Goal: Transaction & Acquisition: Obtain resource

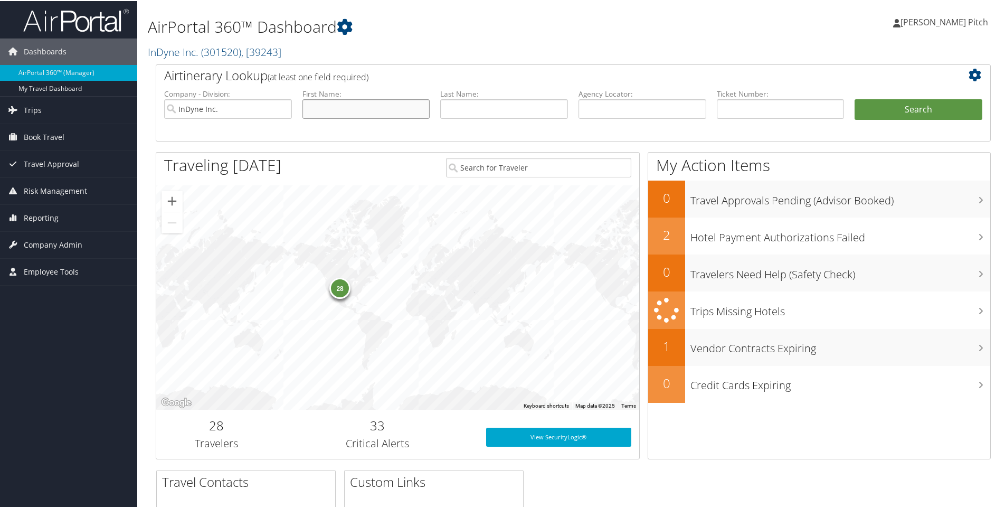
click at [362, 111] on input "text" at bounding box center [366, 108] width 128 height 20
type input "[PERSON_NAME]"
click at [890, 107] on button "Search" at bounding box center [919, 108] width 128 height 21
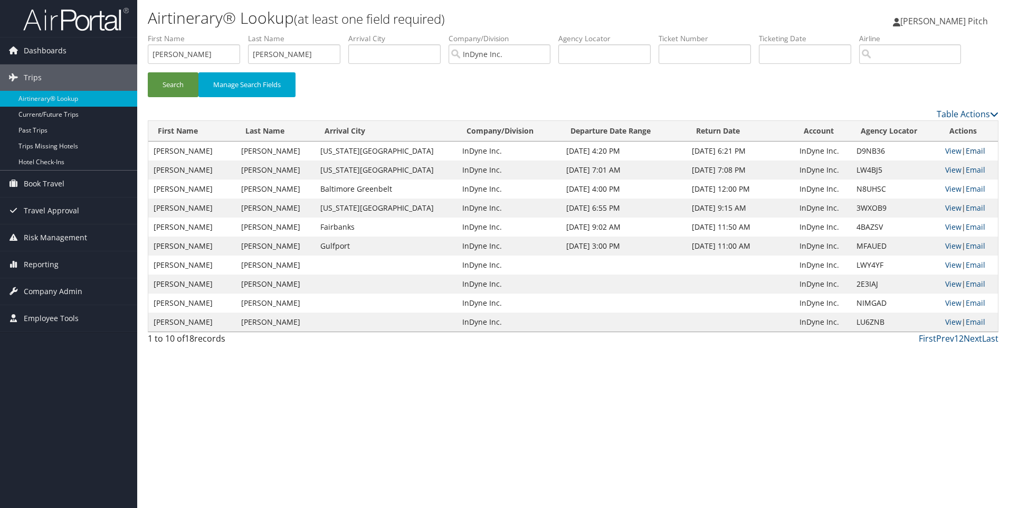
click at [976, 149] on link "Email" at bounding box center [976, 151] width 20 height 10
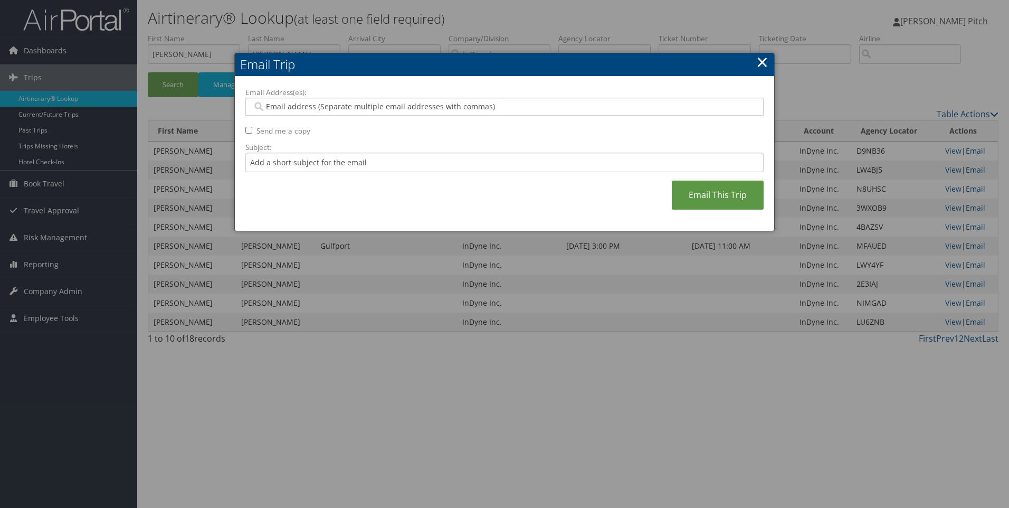
click at [335, 111] on input "Email Address(es):" at bounding box center [504, 106] width 504 height 11
type input "dpitch"
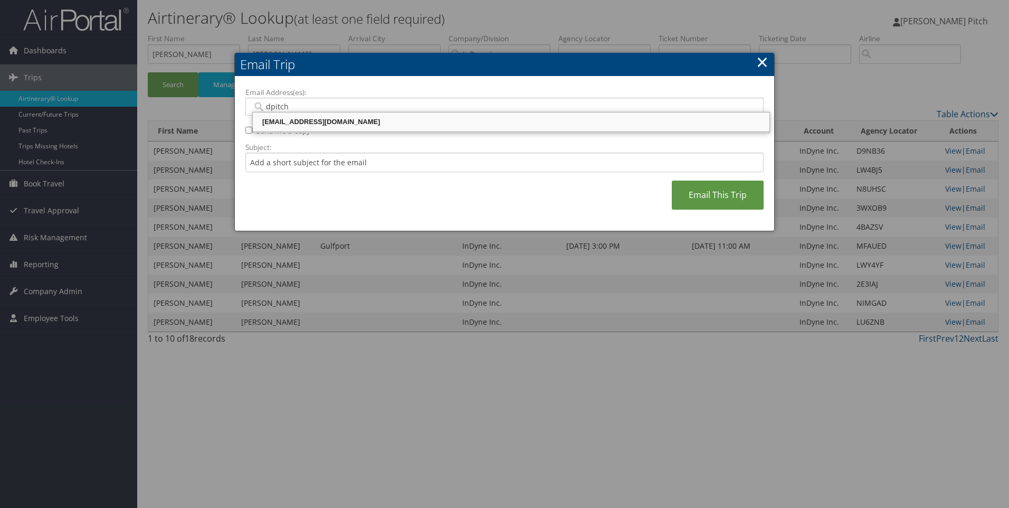
click at [323, 123] on div "[EMAIL_ADDRESS][DOMAIN_NAME]" at bounding box center [511, 122] width 514 height 11
type input "[EMAIL_ADDRESS][DOMAIN_NAME]"
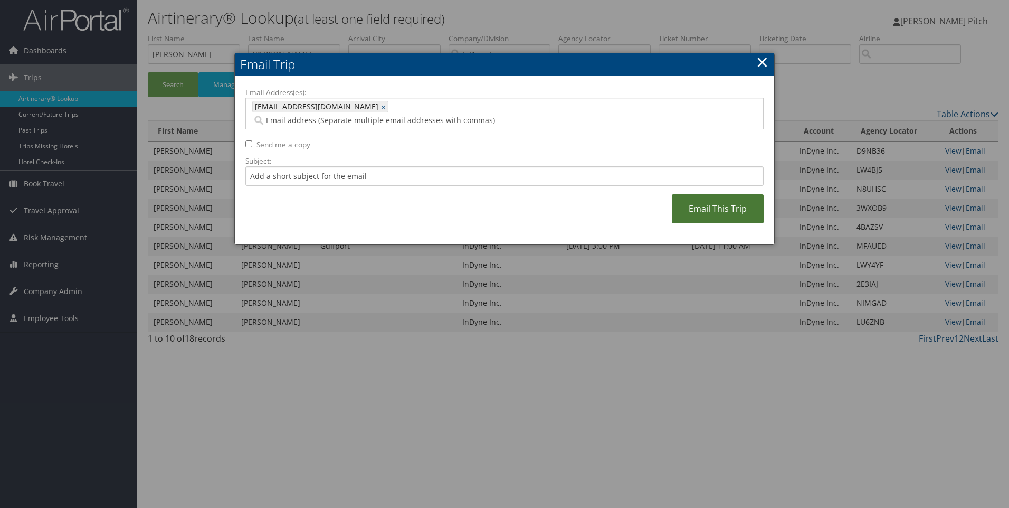
click at [714, 194] on link "Email This Trip" at bounding box center [718, 208] width 92 height 29
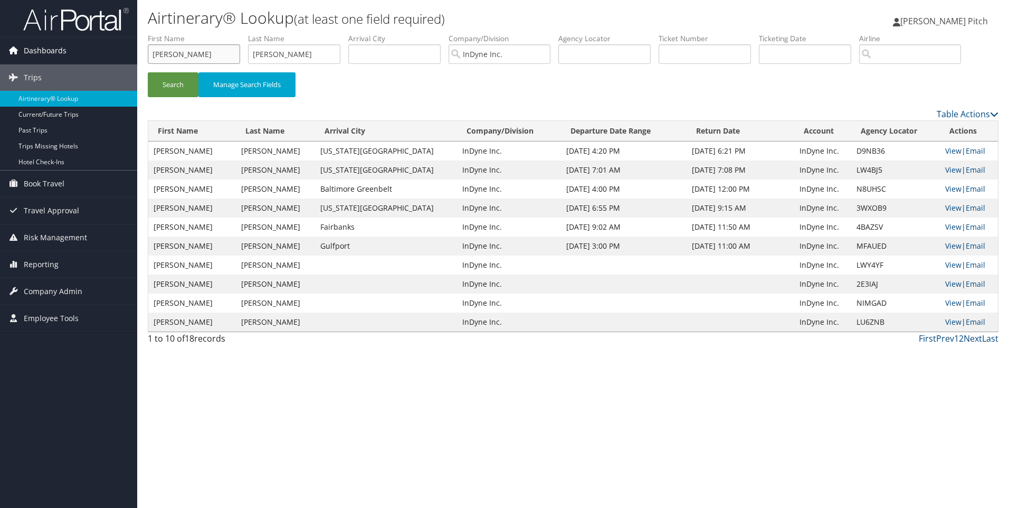
drag, startPoint x: 188, startPoint y: 54, endPoint x: 74, endPoint y: 52, distance: 113.5
click at [74, 52] on div "Dashboards AirPortal 360™ (Manager) My Travel Dashboard Trips Airtinerary® Look…" at bounding box center [504, 254] width 1009 height 508
type input "[PERSON_NAME]"
click at [163, 84] on button "Search" at bounding box center [173, 84] width 51 height 25
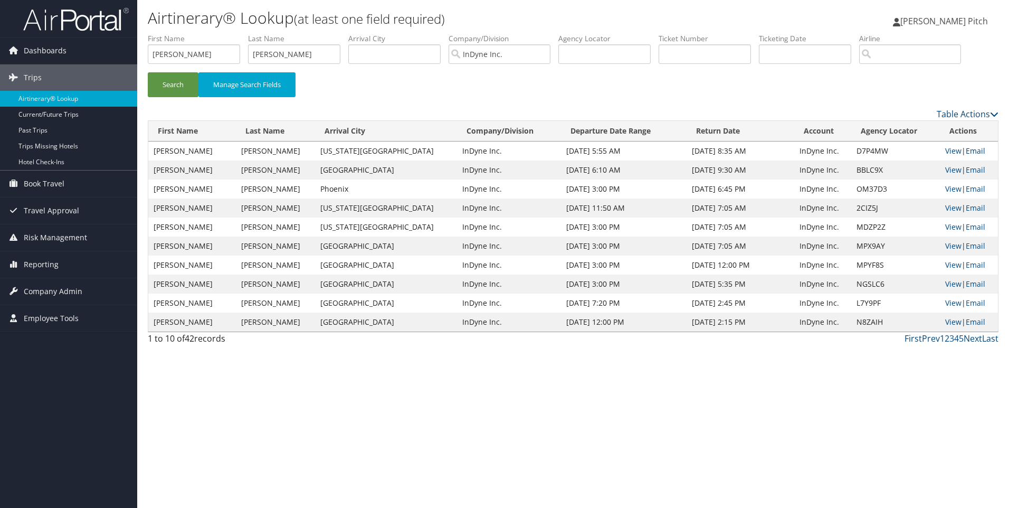
click at [973, 149] on link "Email" at bounding box center [976, 151] width 20 height 10
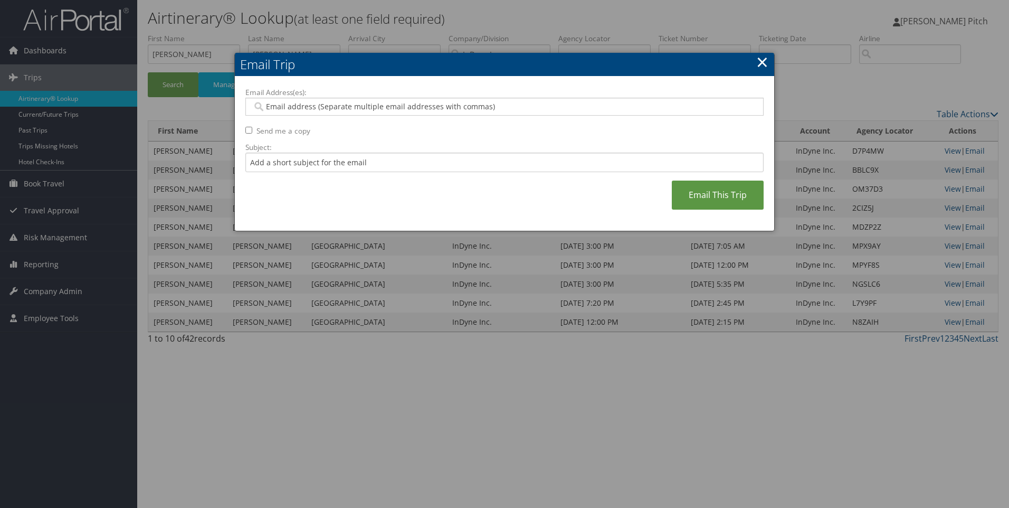
click at [427, 108] on input "Email Address(es):" at bounding box center [504, 106] width 504 height 11
type input "dpitc"
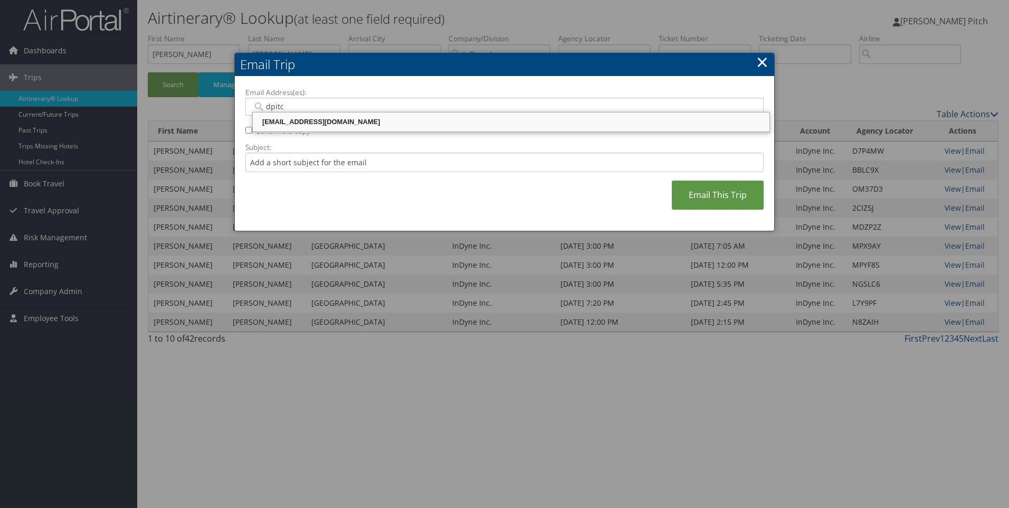
click at [372, 116] on div "[EMAIL_ADDRESS][DOMAIN_NAME]" at bounding box center [511, 122] width 514 height 16
type input "[EMAIL_ADDRESS][DOMAIN_NAME]"
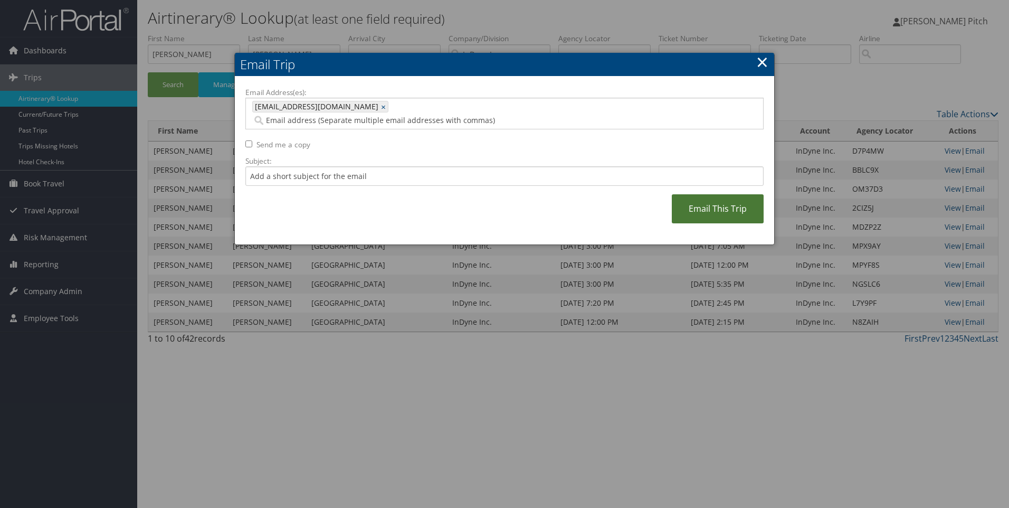
click at [737, 194] on link "Email This Trip" at bounding box center [718, 208] width 92 height 29
